Goal: Obtain resource: Download file/media

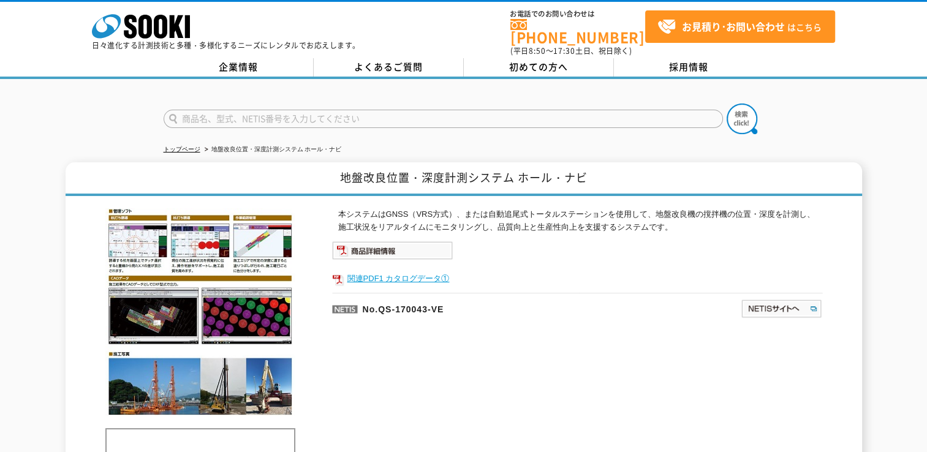
click at [377, 271] on link "関連PDF1 カタログデータ①" at bounding box center [577, 279] width 490 height 16
click at [358, 241] on img at bounding box center [392, 250] width 121 height 18
click at [393, 241] on img at bounding box center [392, 250] width 121 height 18
click at [396, 271] on link "関連PDF1 カタログデータ①" at bounding box center [577, 279] width 490 height 16
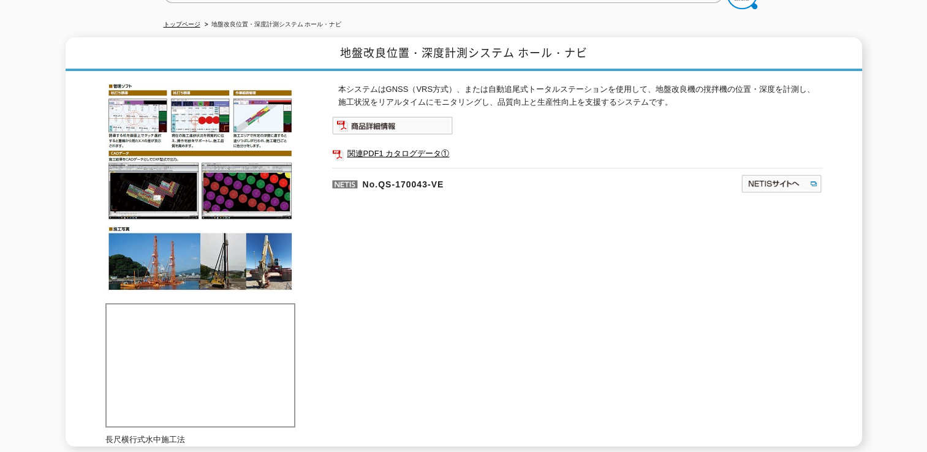
scroll to position [184, 0]
